Goal: Find specific page/section: Find specific page/section

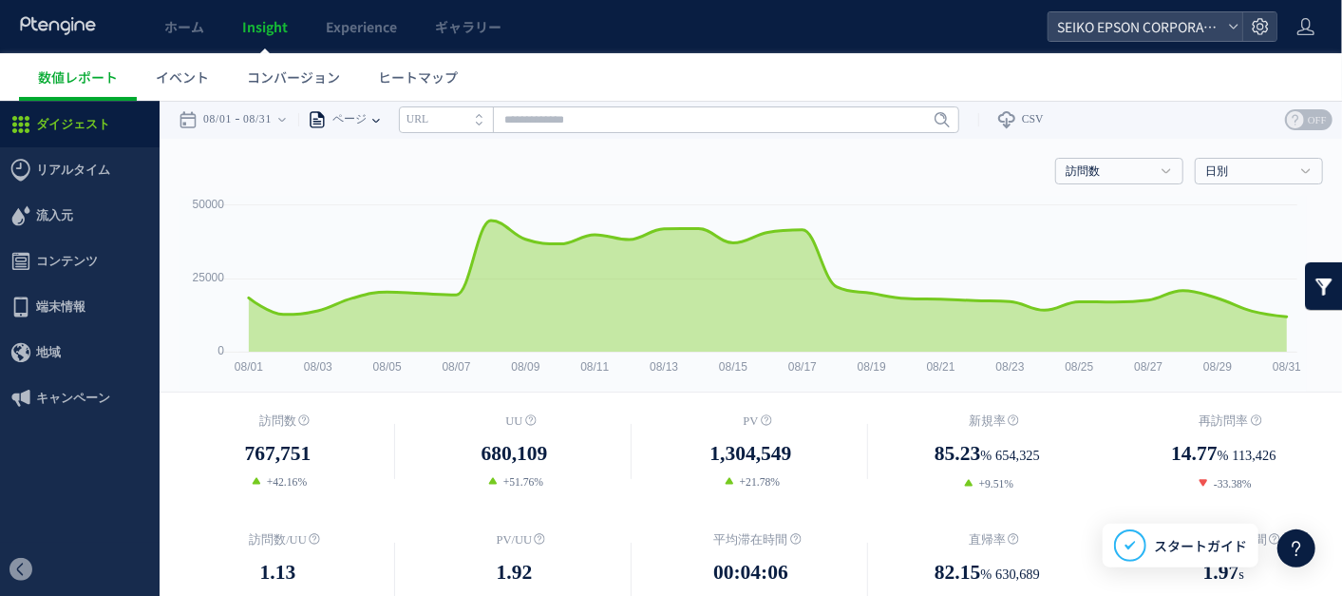
click at [380, 115] on icon at bounding box center [376, 119] width 8 height 38
click at [397, 188] on li "ページグループ" at bounding box center [375, 190] width 111 height 25
click at [992, 118] on icon at bounding box center [988, 119] width 8 height 4
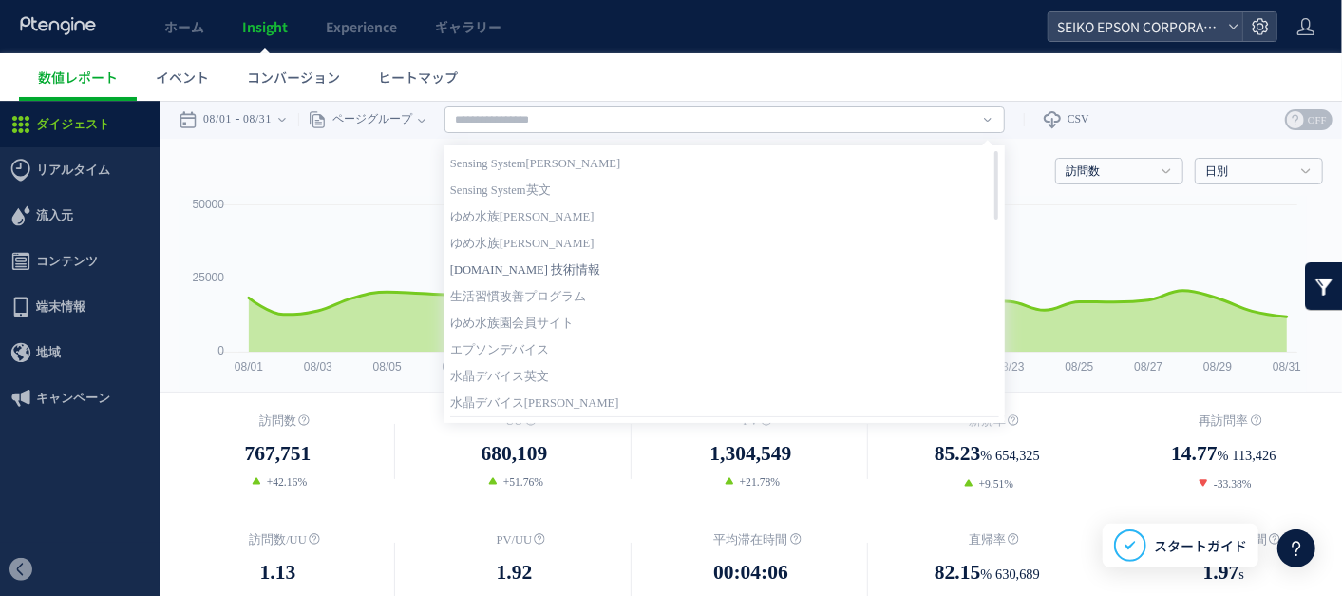
click at [571, 267] on link "[DOMAIN_NAME] 技術情報" at bounding box center [724, 268] width 549 height 25
type input "**********"
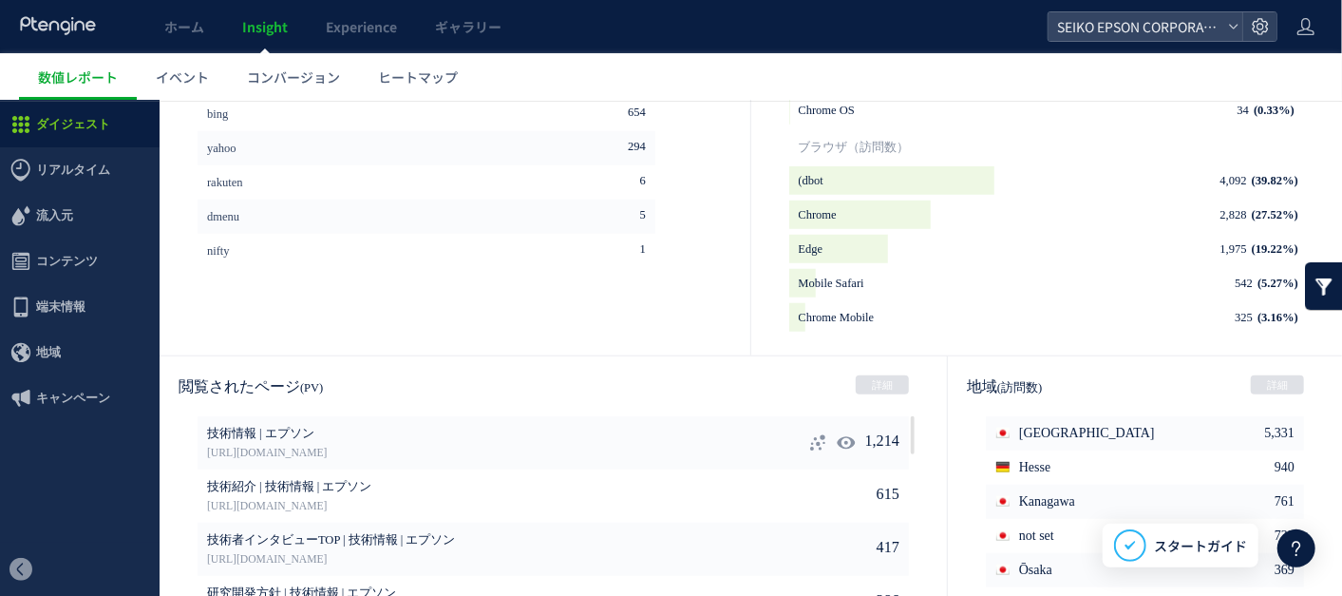
scroll to position [988, 0]
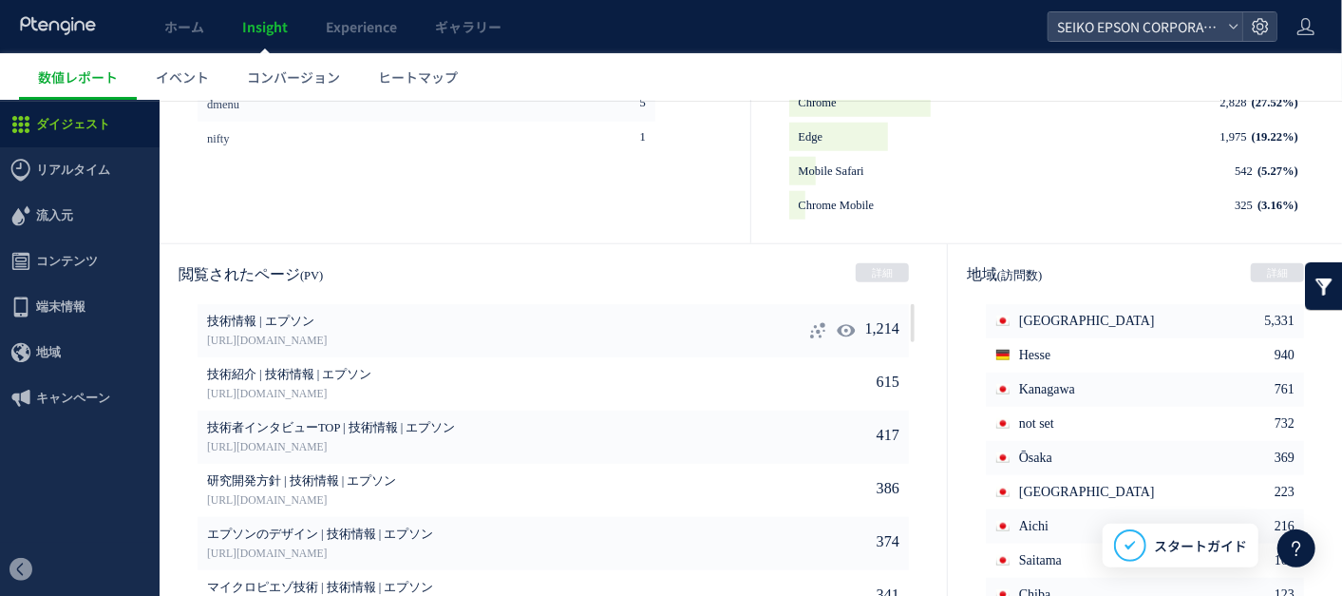
click at [808, 327] on icon at bounding box center [817, 329] width 19 height 19
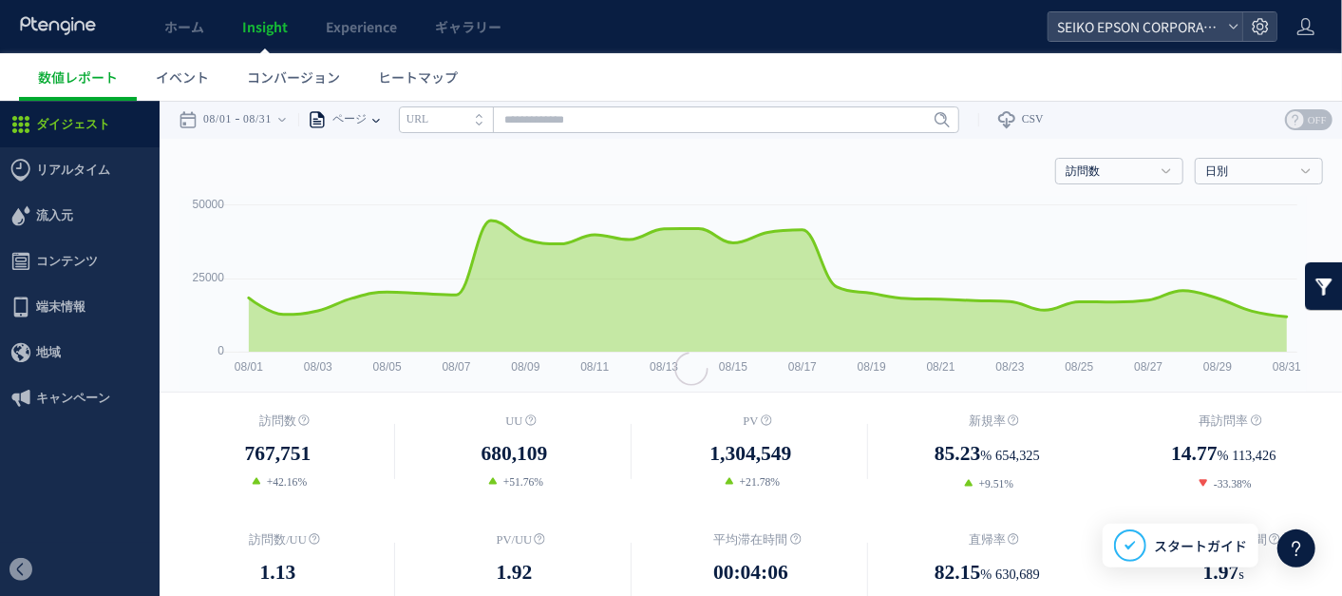
click at [380, 113] on icon at bounding box center [376, 119] width 8 height 38
click at [385, 186] on li "ページグループ" at bounding box center [375, 190] width 111 height 25
drag, startPoint x: 385, startPoint y: 186, endPoint x: 379, endPoint y: 140, distance: 46.9
click at [363, 156] on div "訪問数 訪問数 UU PV 新規率 再訪問率 訪問数/UU PV/UU 平均滞在時間 直帰率 平均ロード時間 日別" at bounding box center [751, 166] width 1145 height 57
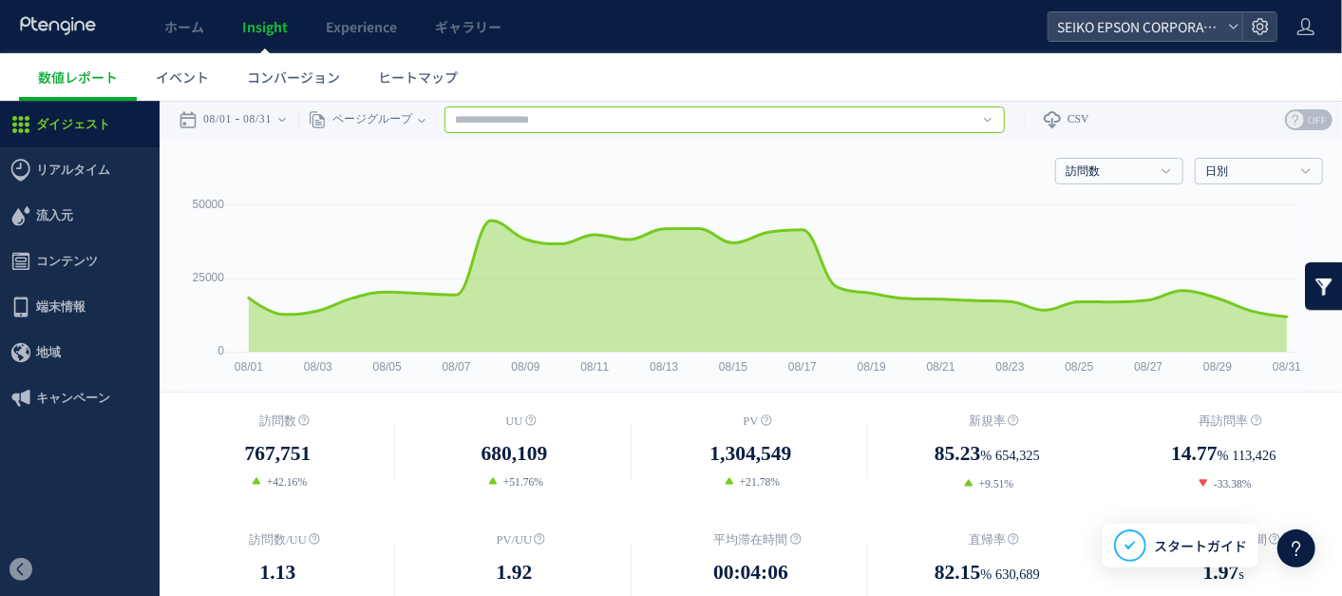
click at [990, 121] on input "text" at bounding box center [725, 118] width 560 height 27
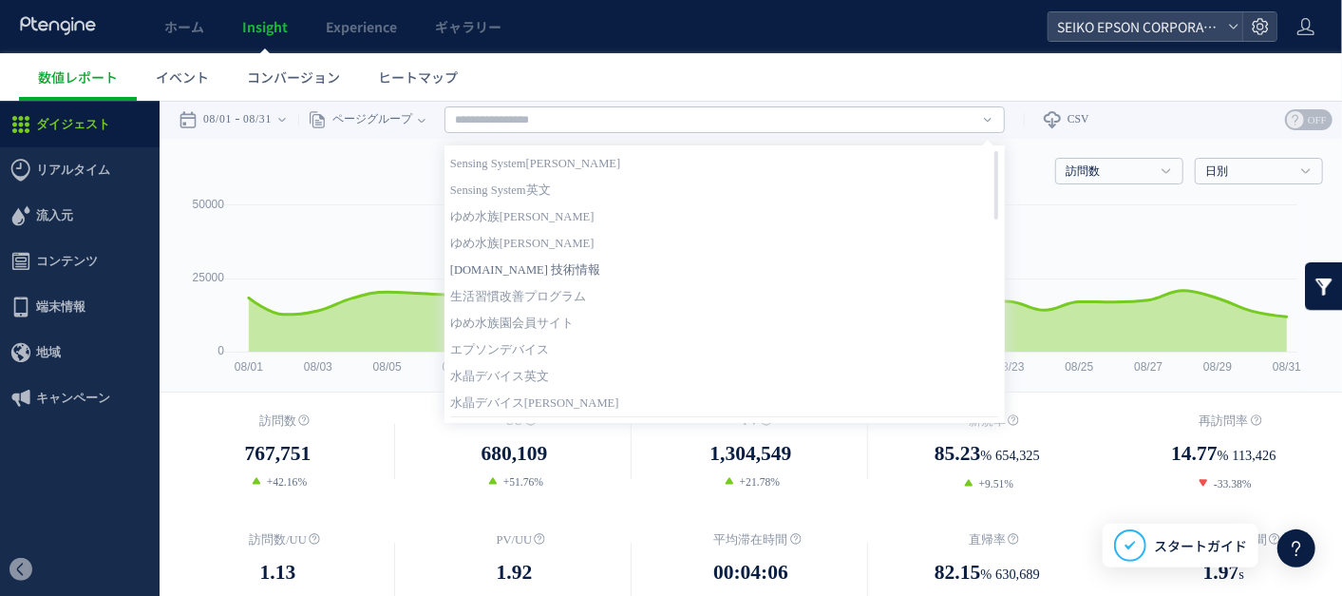
click at [583, 263] on link "[DOMAIN_NAME] 技術情報" at bounding box center [724, 268] width 549 height 25
type input "**********"
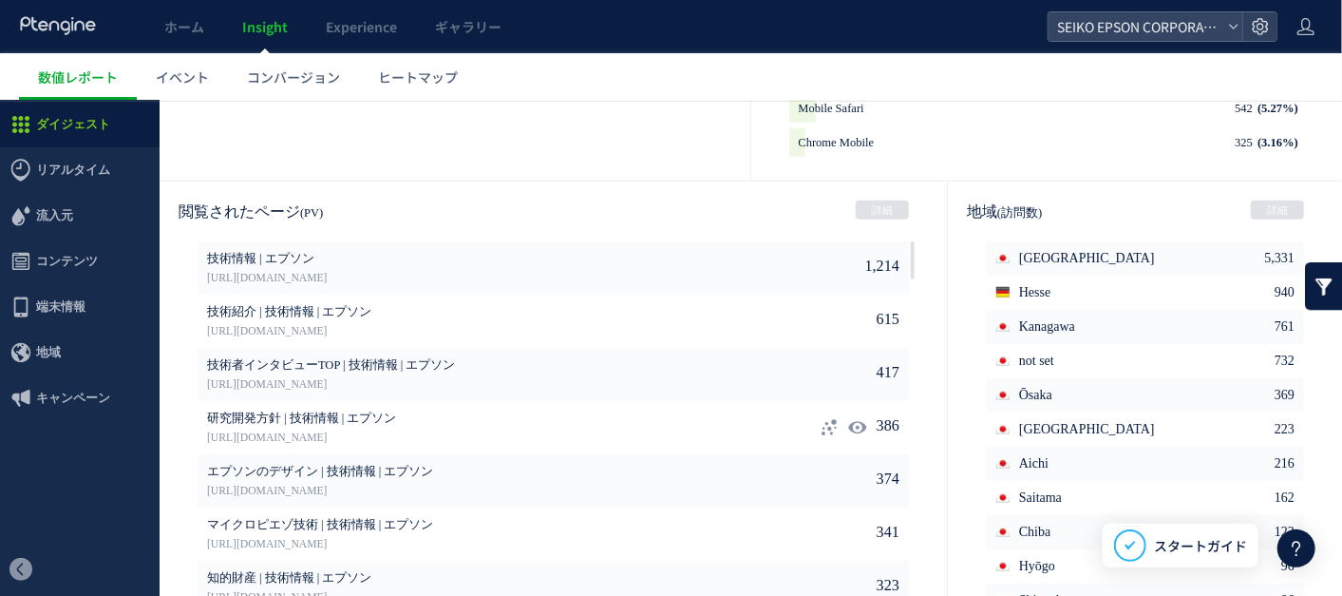
scroll to position [988, 0]
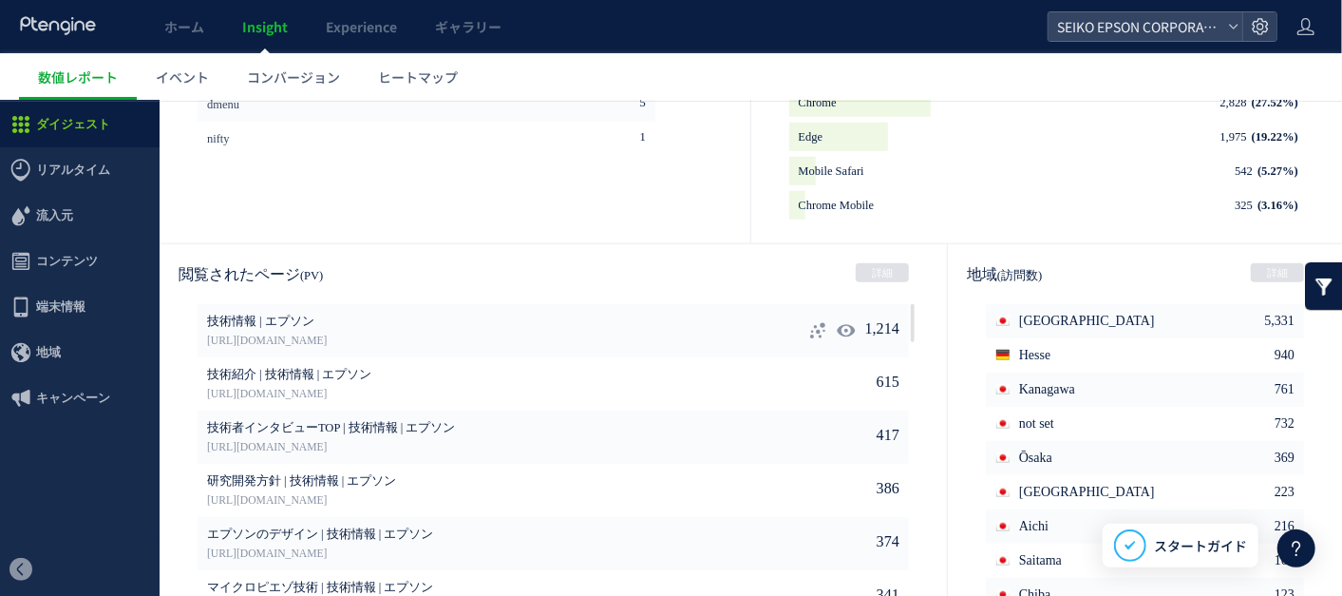
click at [808, 323] on icon at bounding box center [817, 329] width 19 height 19
click at [0, 100] on div at bounding box center [0, 100] width 0 height 0
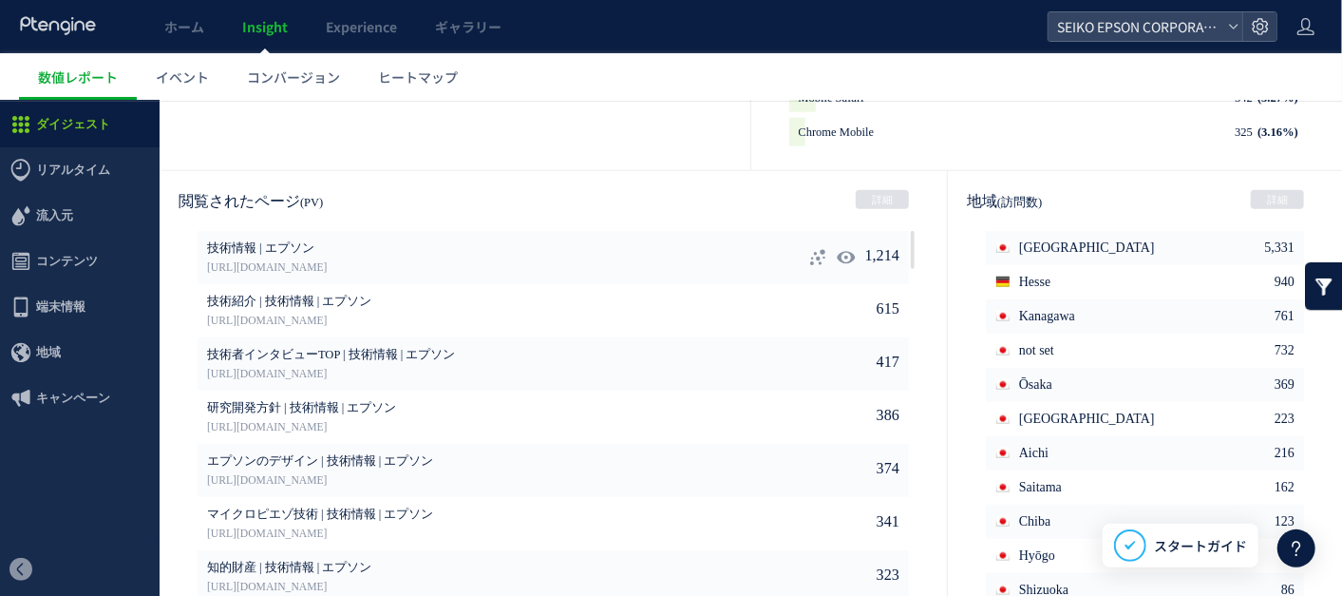
scroll to position [1093, 0]
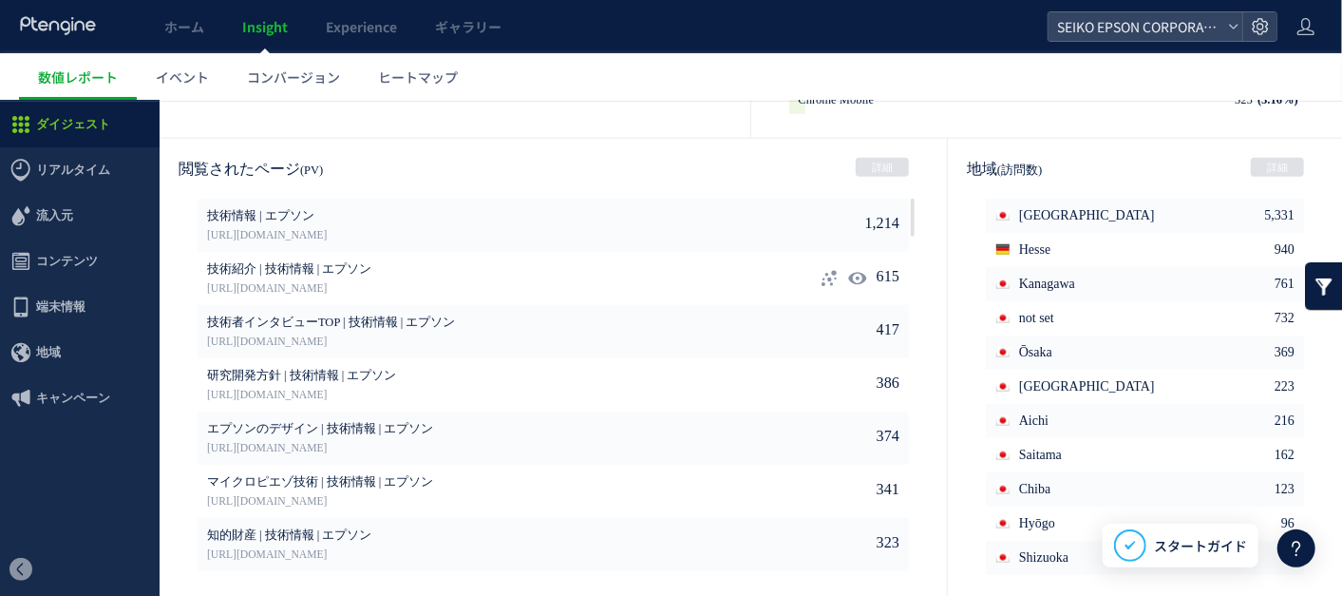
click at [820, 268] on icon at bounding box center [829, 277] width 19 height 19
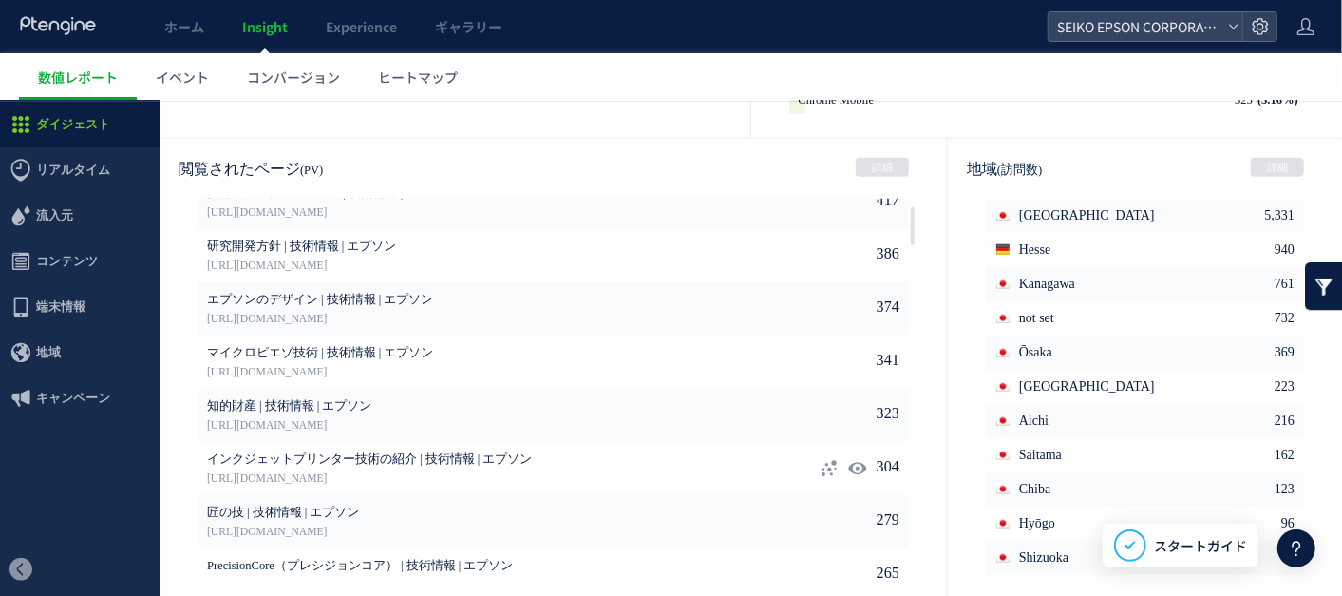
click at [822, 466] on use at bounding box center [829, 467] width 15 height 16
click at [0, 100] on div at bounding box center [0, 100] width 0 height 0
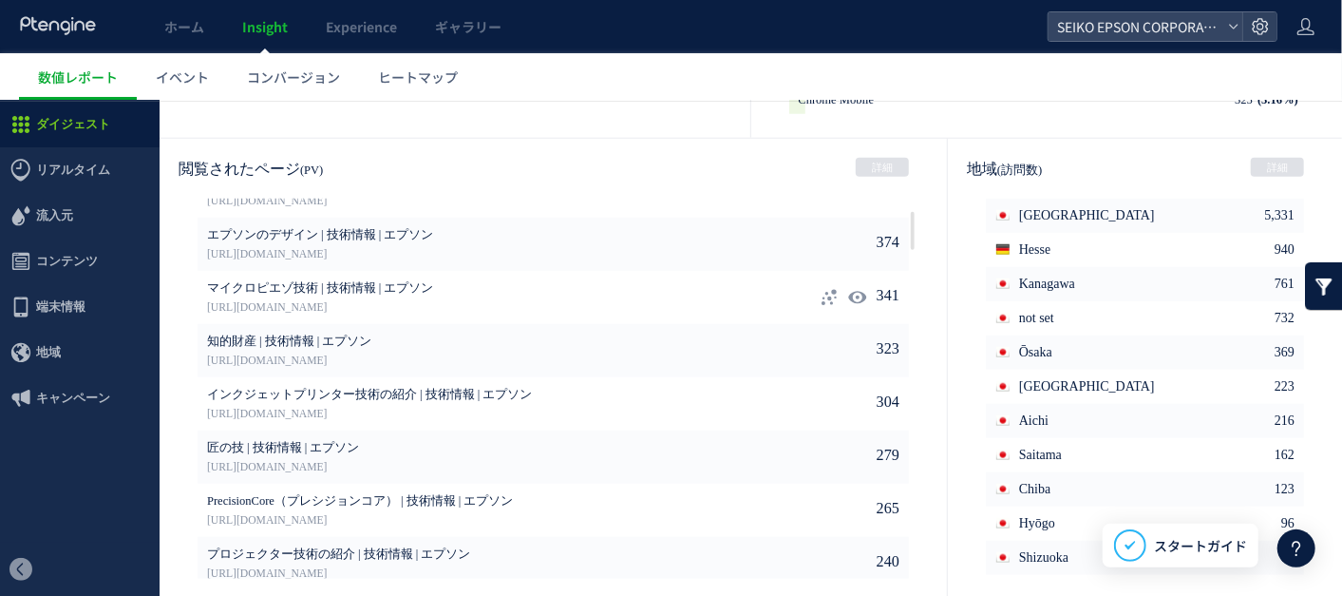
click at [820, 296] on icon at bounding box center [829, 296] width 19 height 19
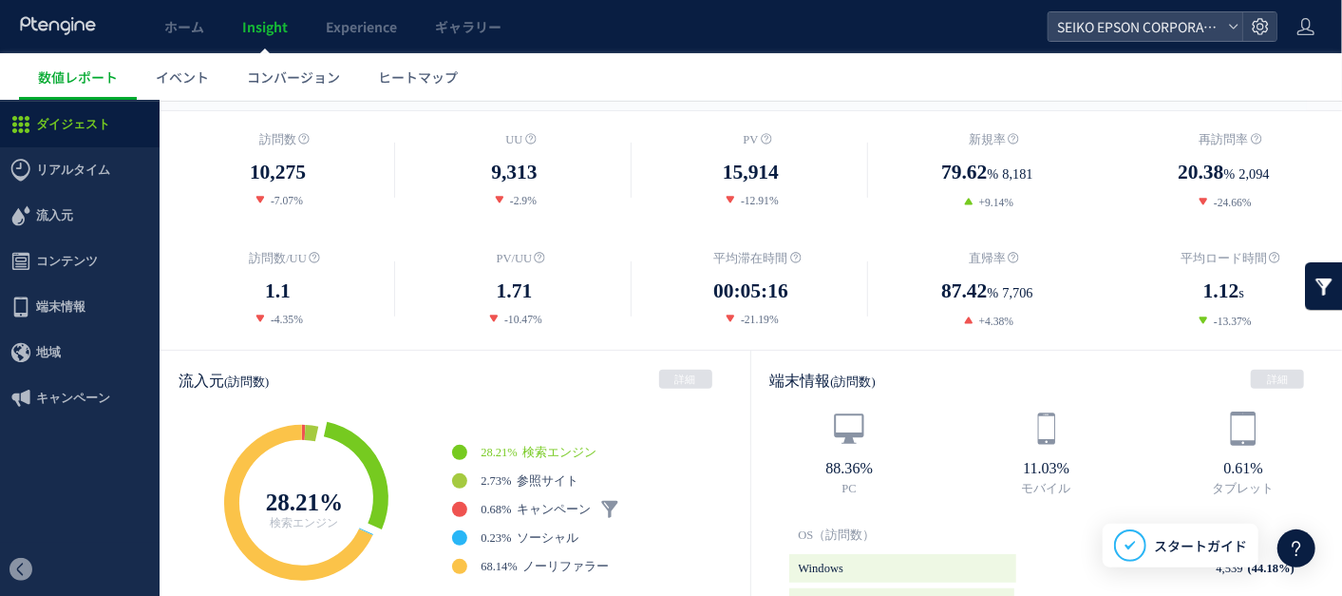
scroll to position [0, 0]
